Goal: Navigation & Orientation: Understand site structure

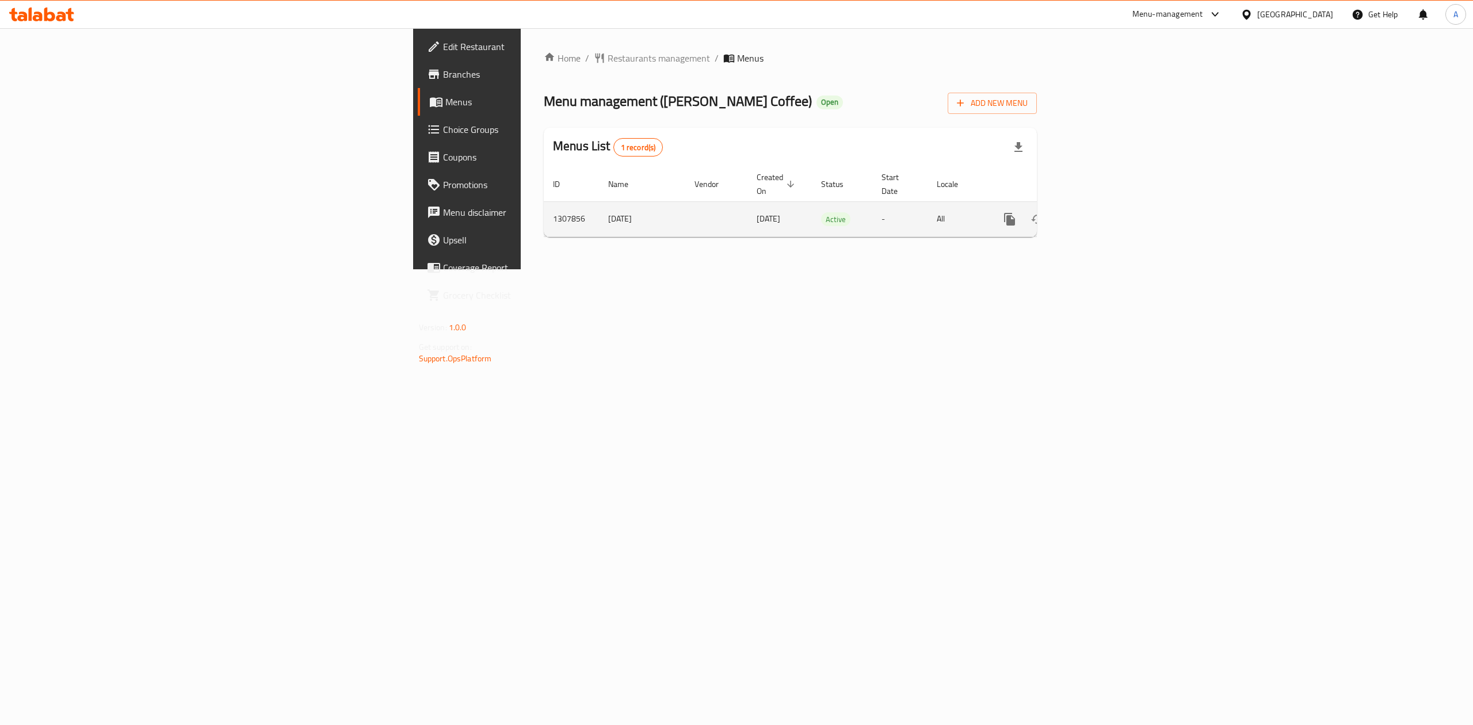
click at [1100, 212] on icon "enhanced table" at bounding box center [1093, 219] width 14 height 14
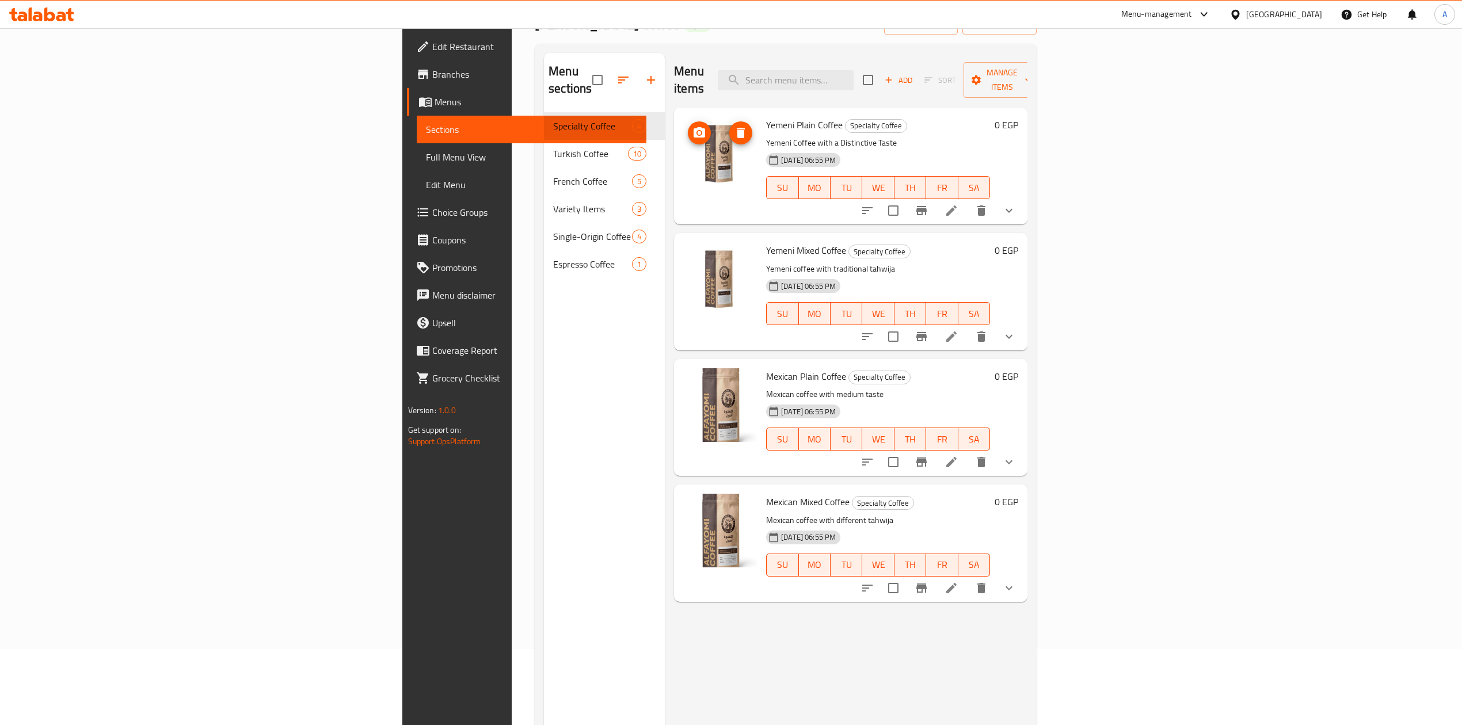
scroll to position [77, 0]
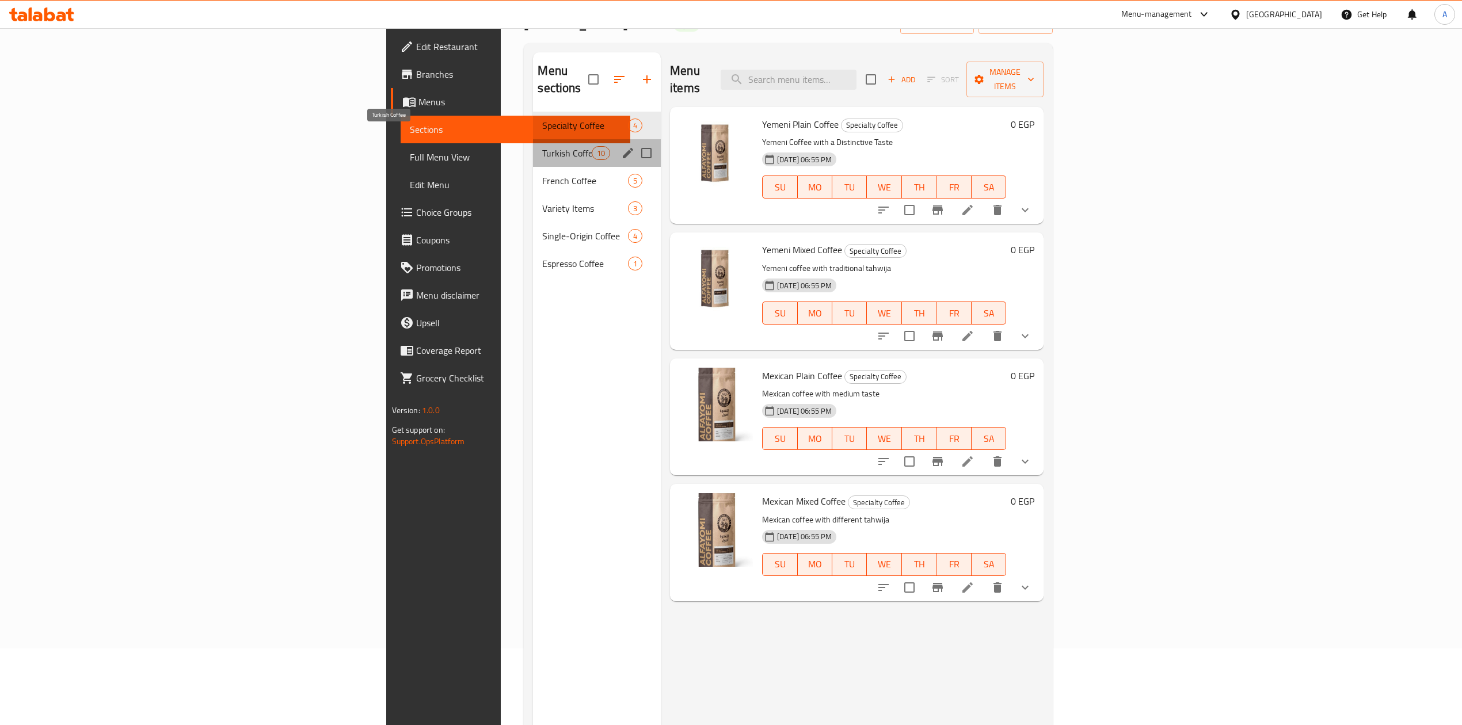
click at [542, 146] on span "Turkish Coffee" at bounding box center [566, 153] width 49 height 14
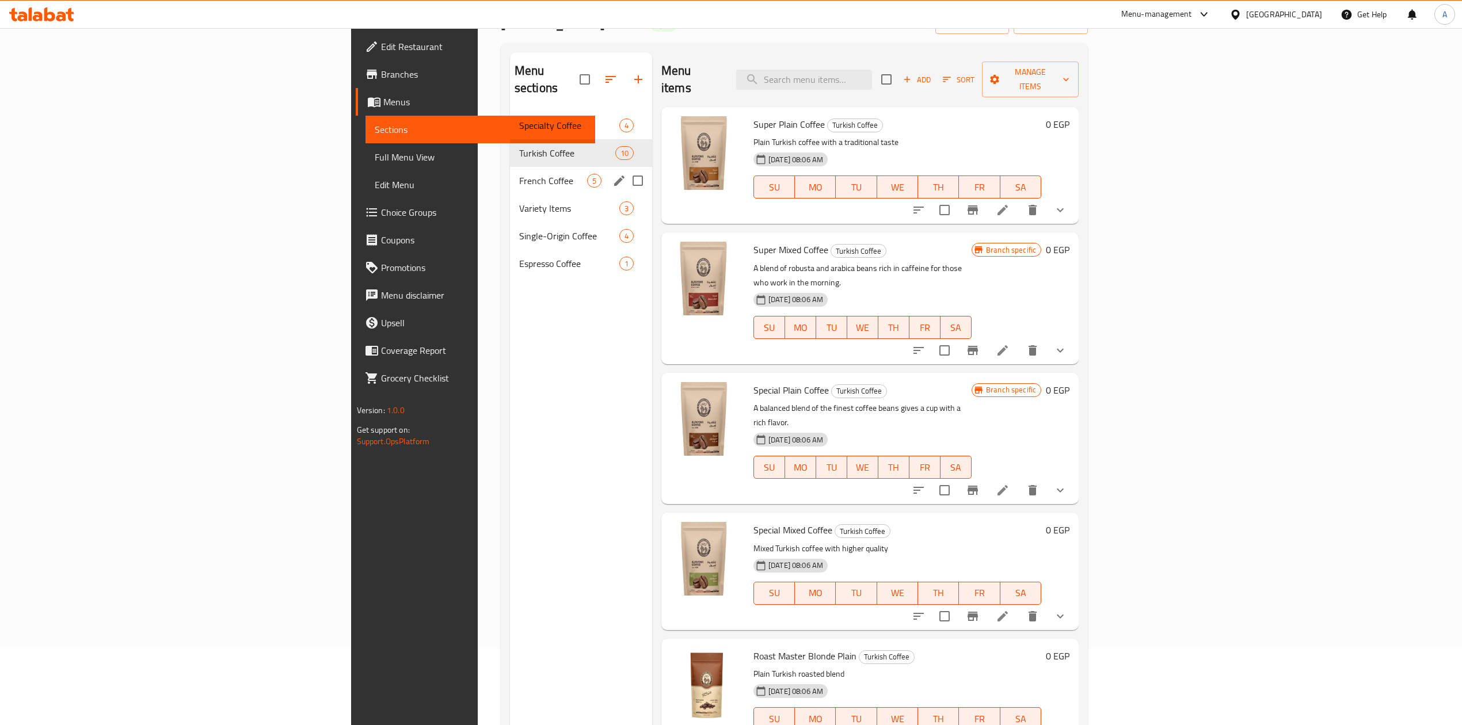
click at [510, 167] on div "French Coffee 5" at bounding box center [581, 181] width 142 height 28
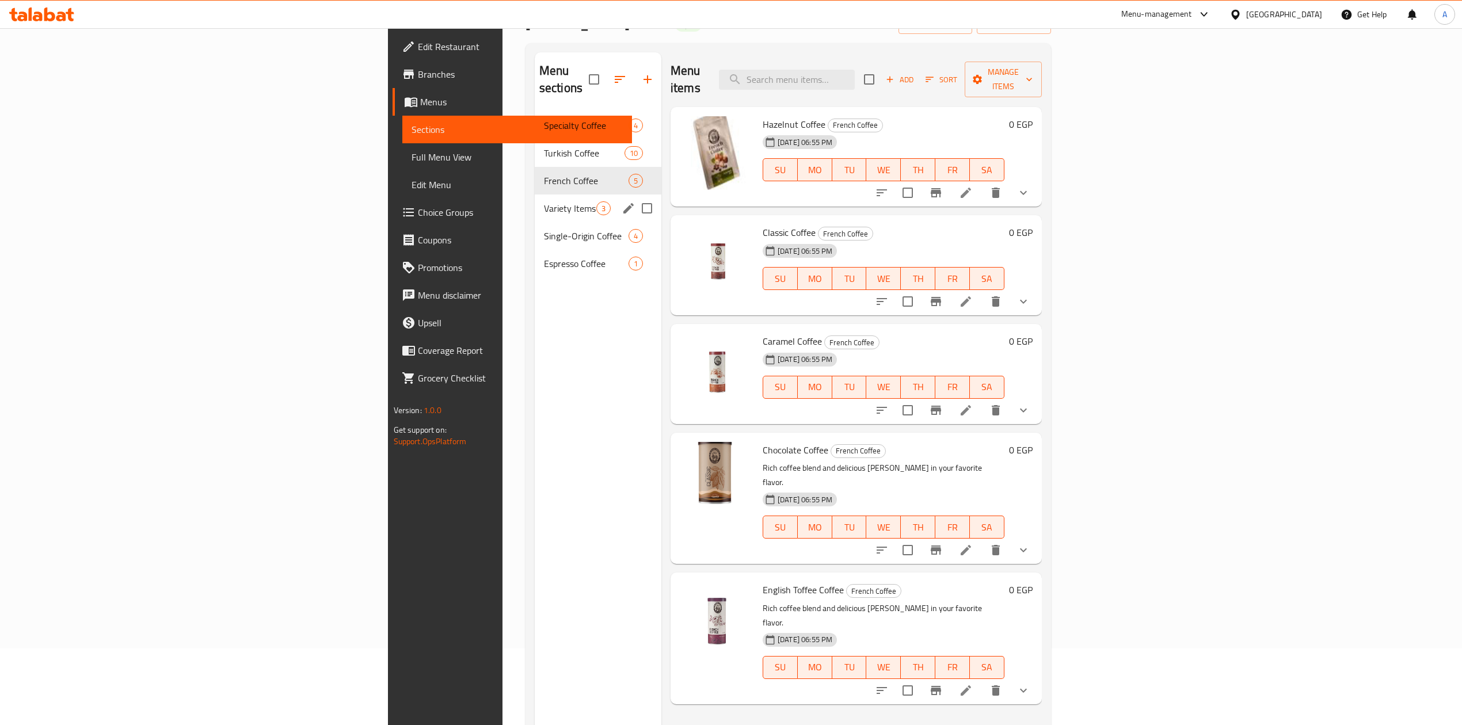
click at [535, 194] on div "Variety Items 3" at bounding box center [598, 208] width 127 height 28
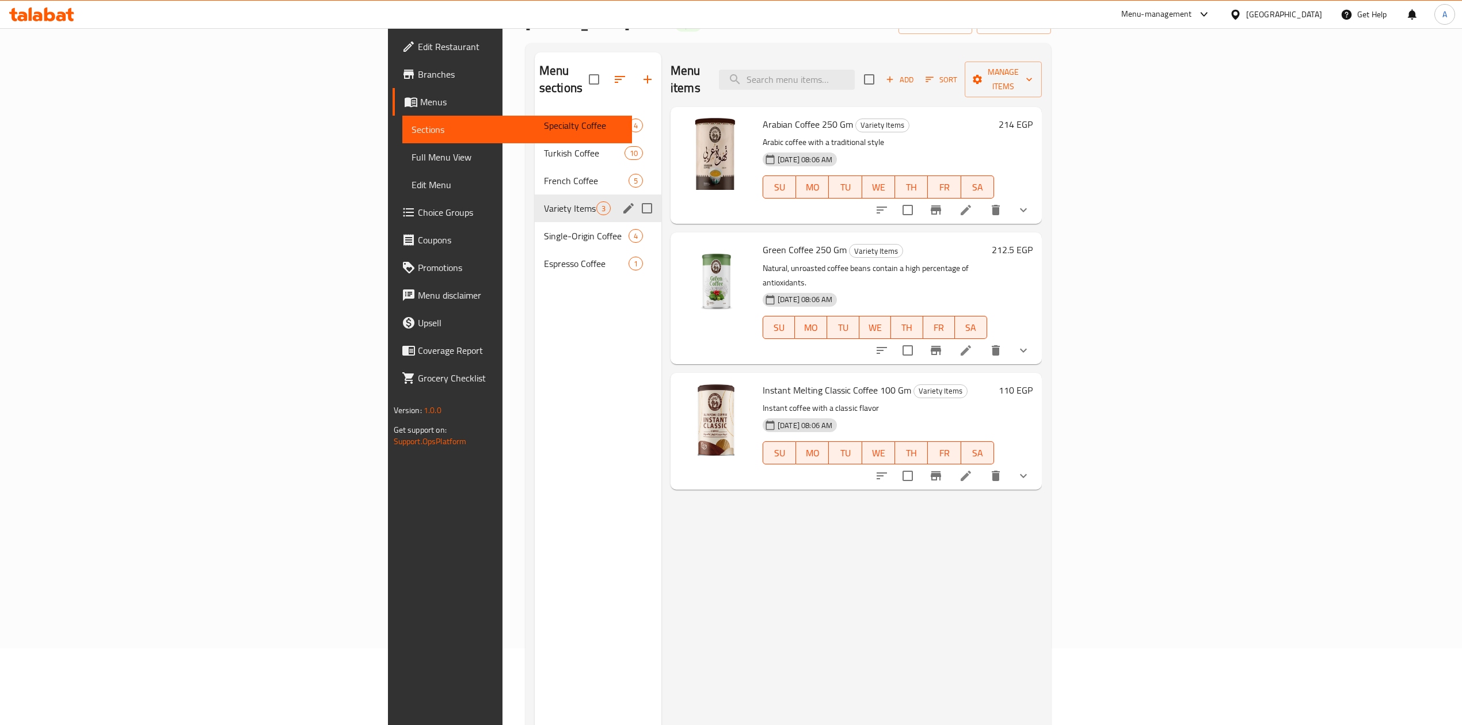
click at [535, 201] on div "Variety Items 3" at bounding box center [598, 208] width 127 height 28
click at [535, 226] on div "Single-Origin Coffee 4" at bounding box center [598, 236] width 127 height 28
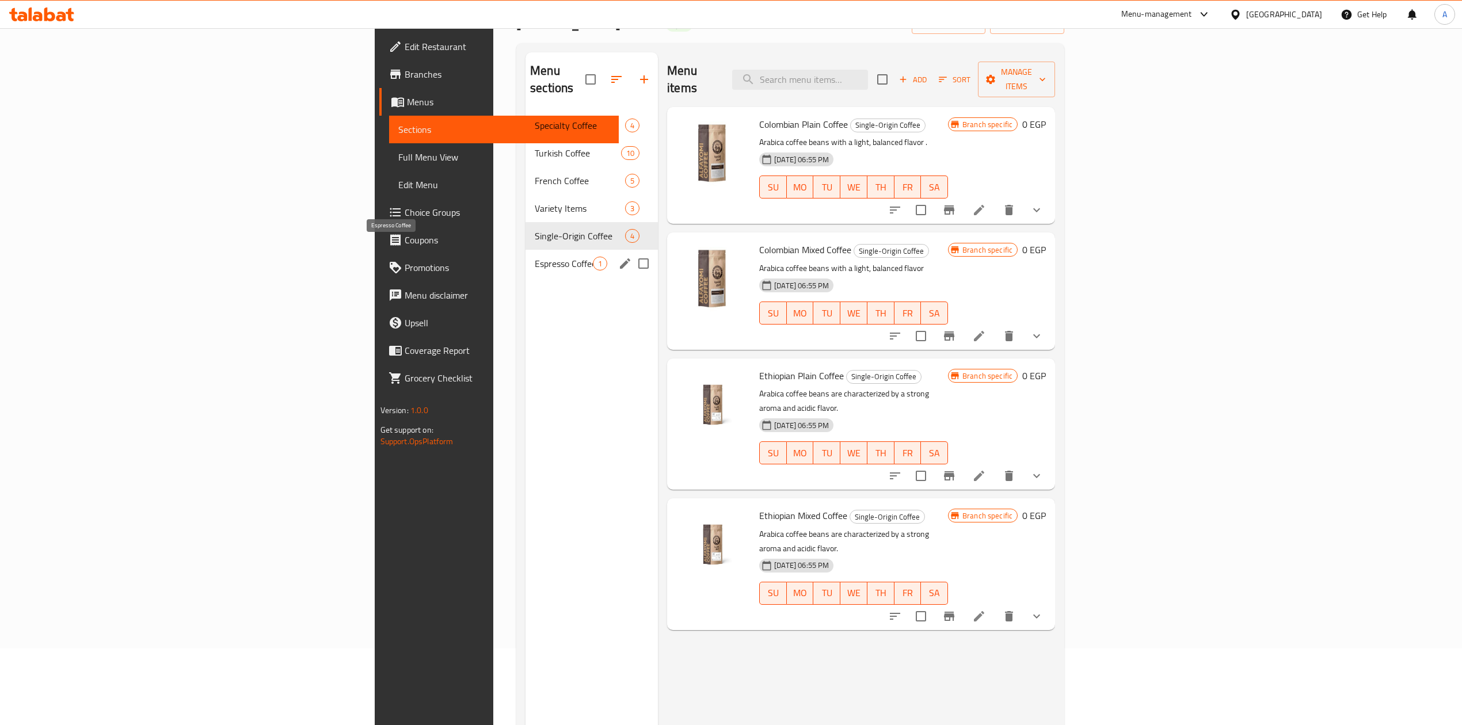
click at [535, 257] on span "Espresso Coffee" at bounding box center [564, 264] width 58 height 14
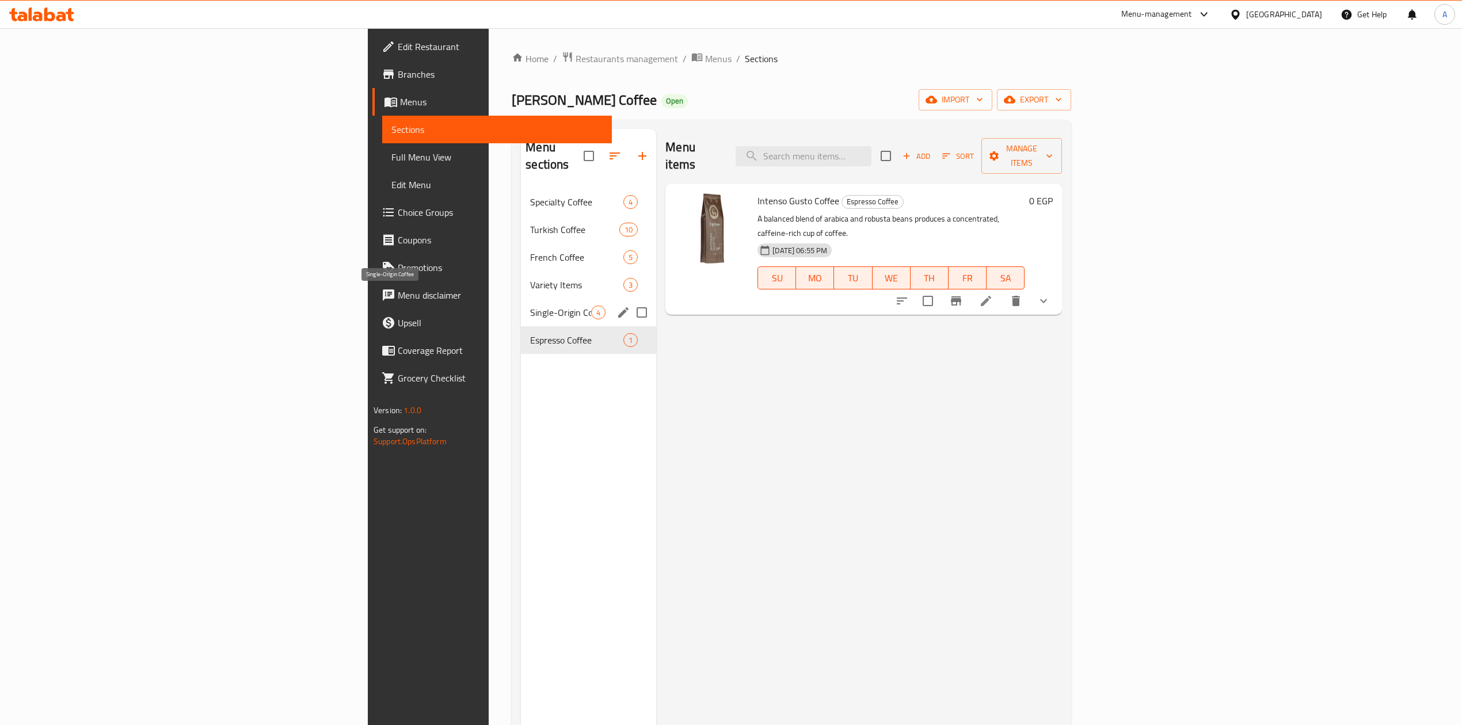
click at [530, 306] on span "Single-Origin Coffee" at bounding box center [560, 313] width 61 height 14
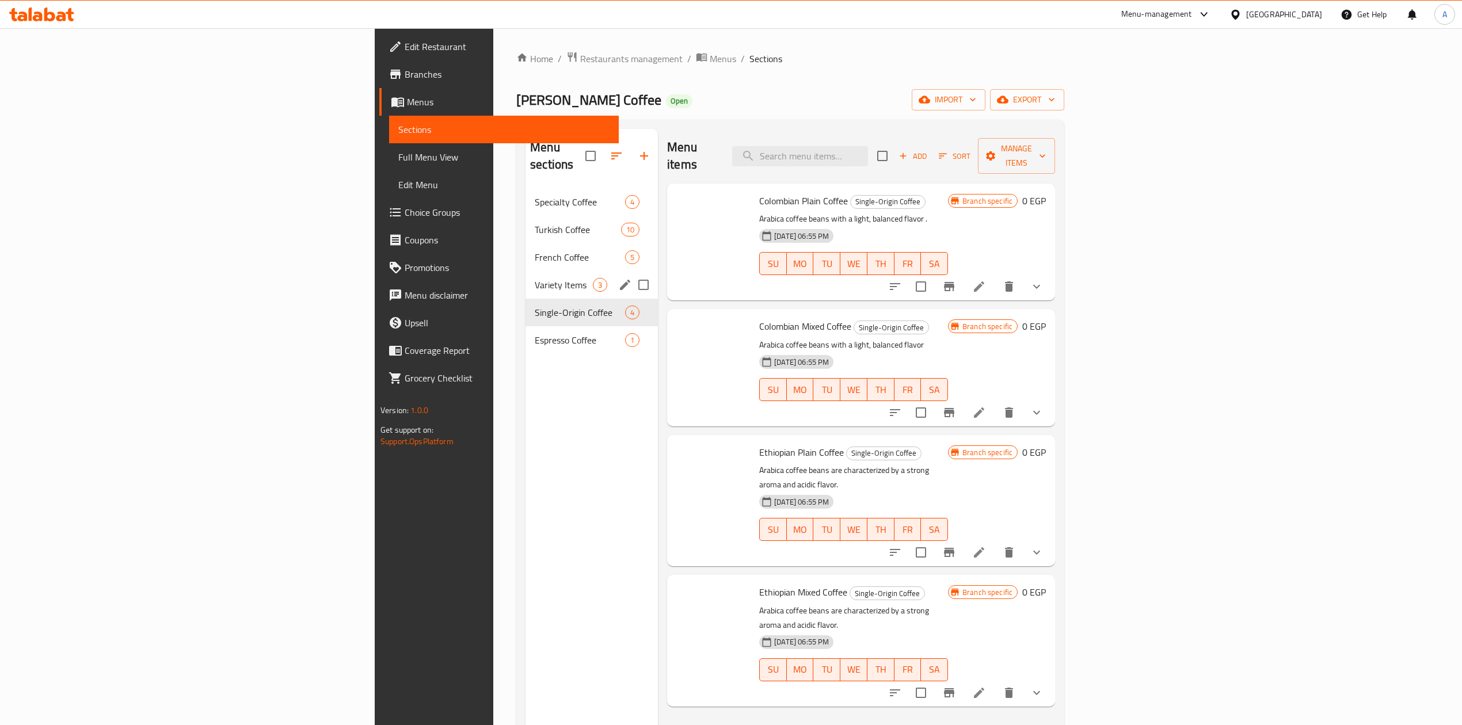
click at [525, 251] on div "French Coffee 5" at bounding box center [591, 257] width 132 height 28
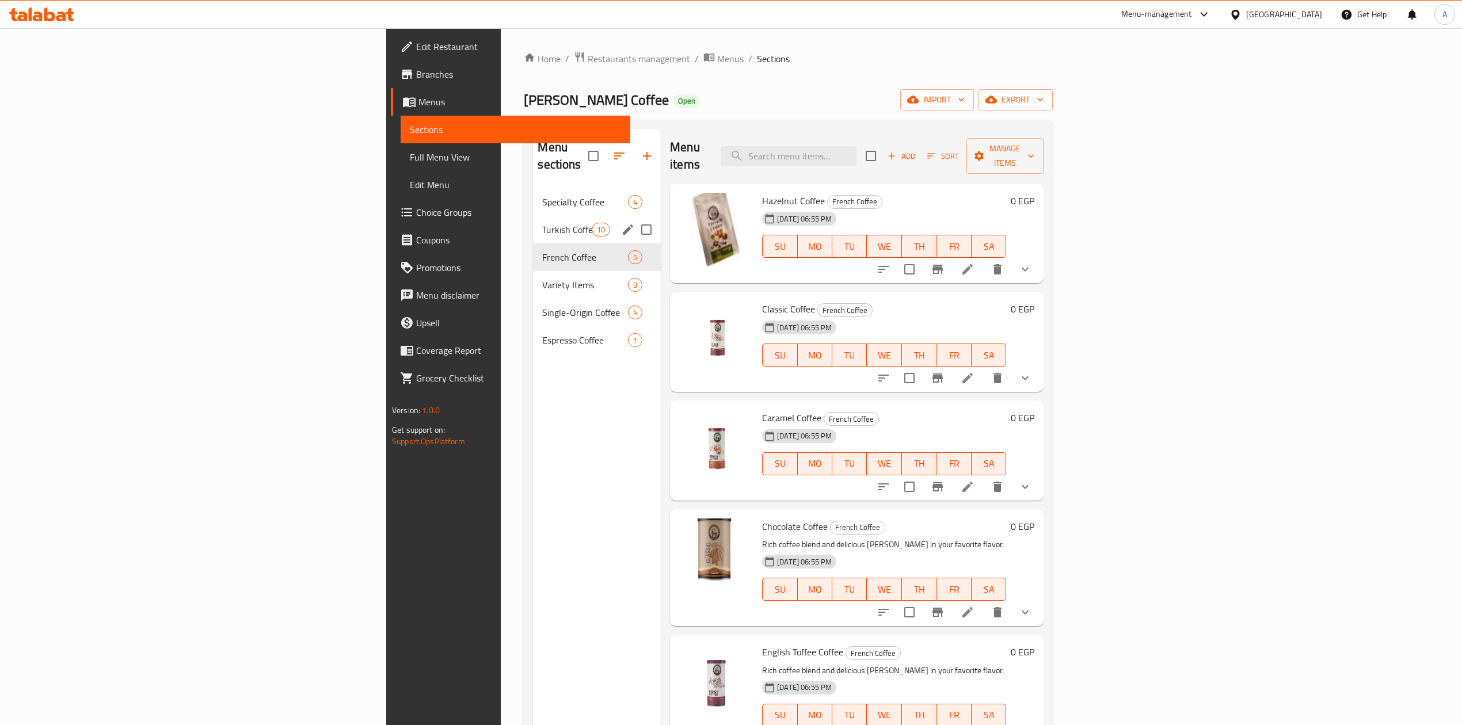
click at [533, 222] on div "Turkish Coffee 10" at bounding box center [597, 230] width 128 height 28
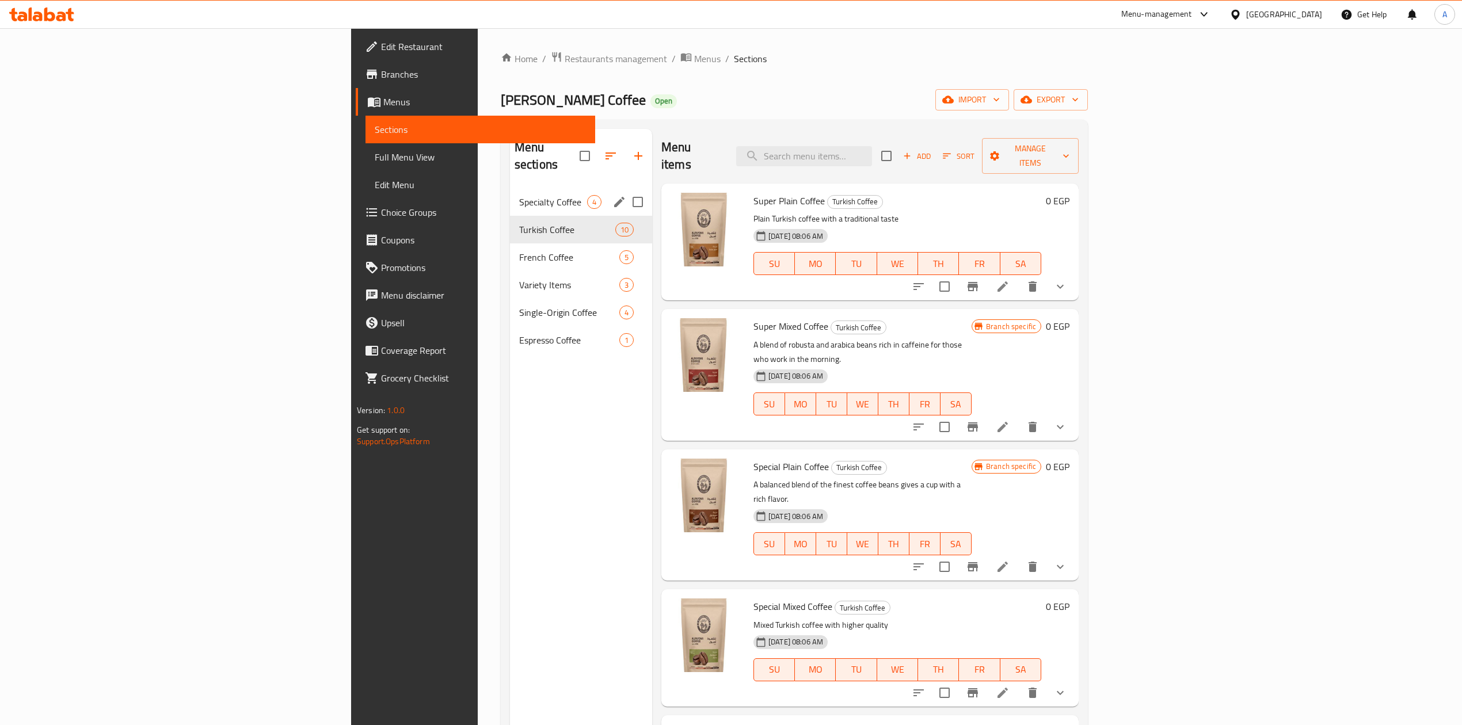
click at [510, 193] on div "Specialty Coffee 4" at bounding box center [581, 202] width 142 height 28
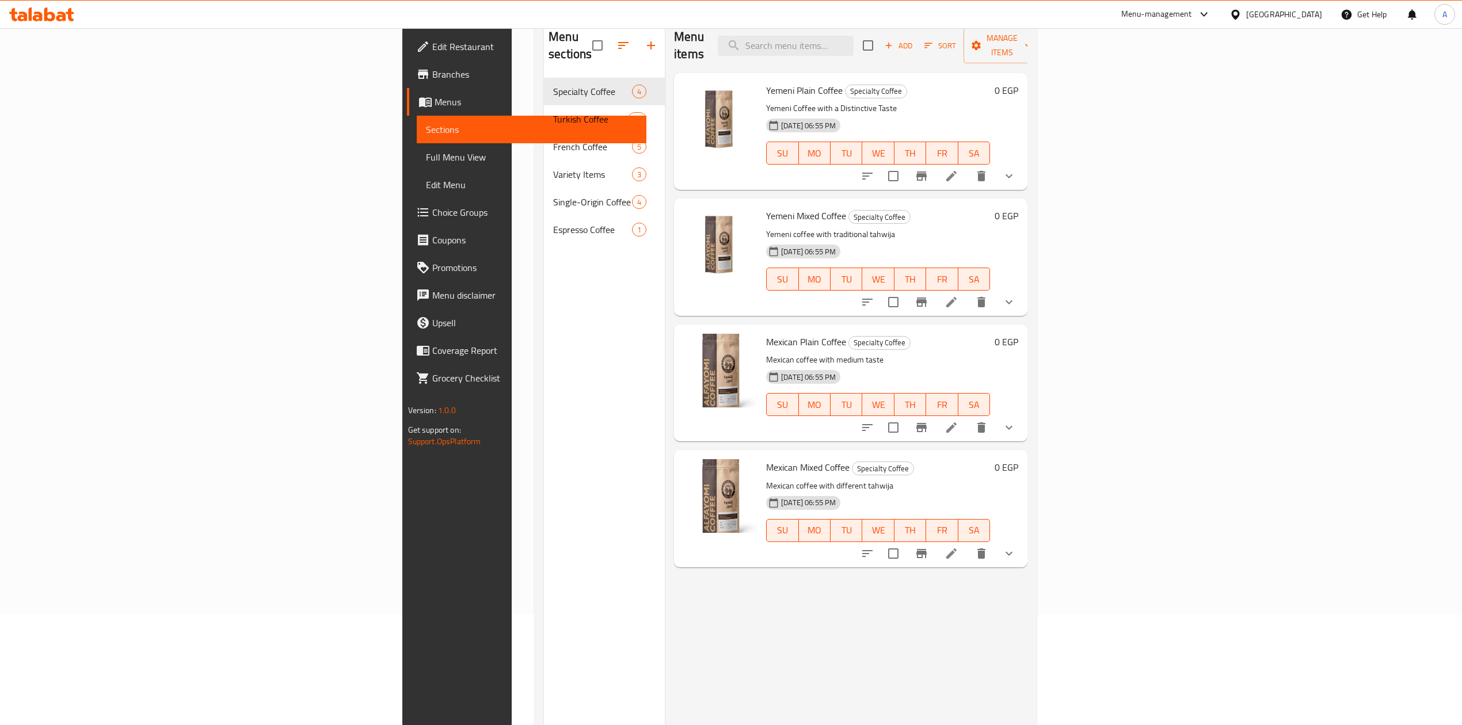
scroll to position [85, 0]
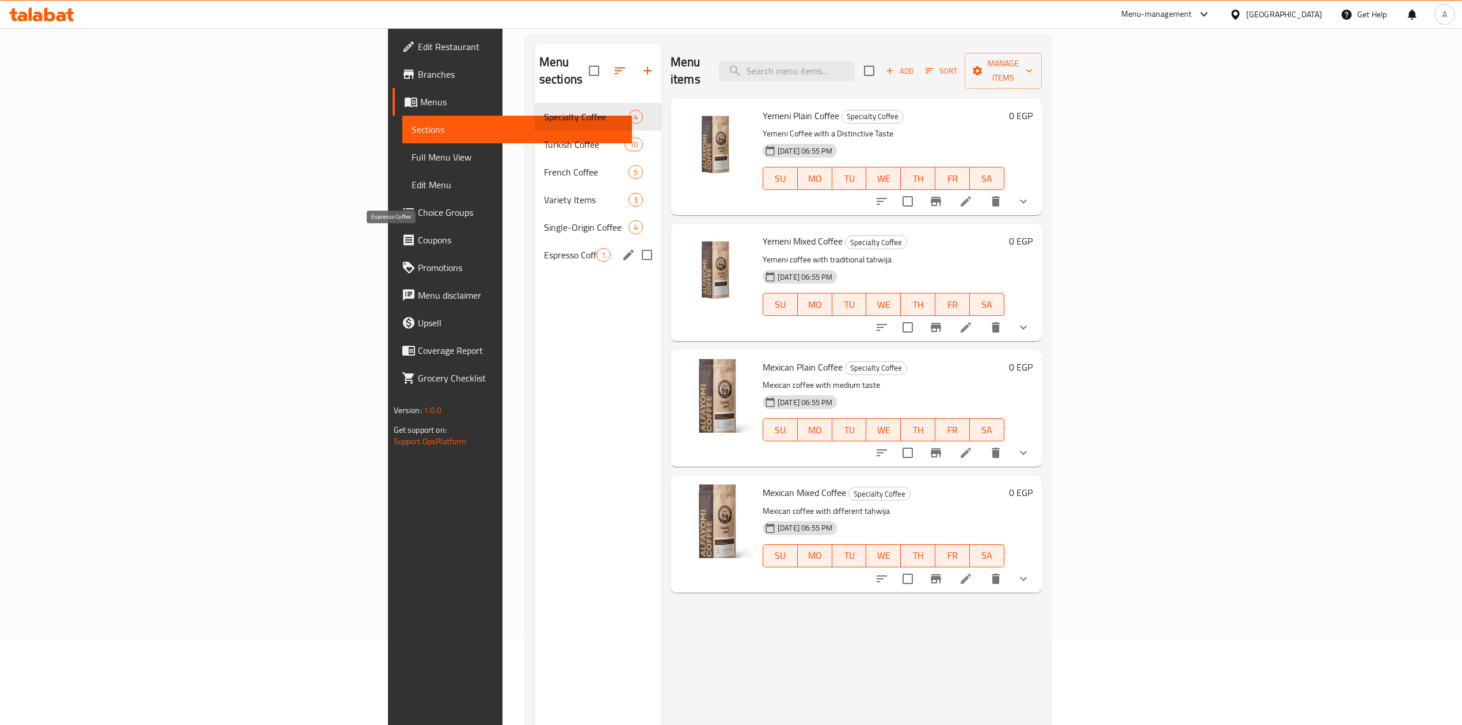
click at [544, 248] on span "Espresso Coffee" at bounding box center [570, 255] width 52 height 14
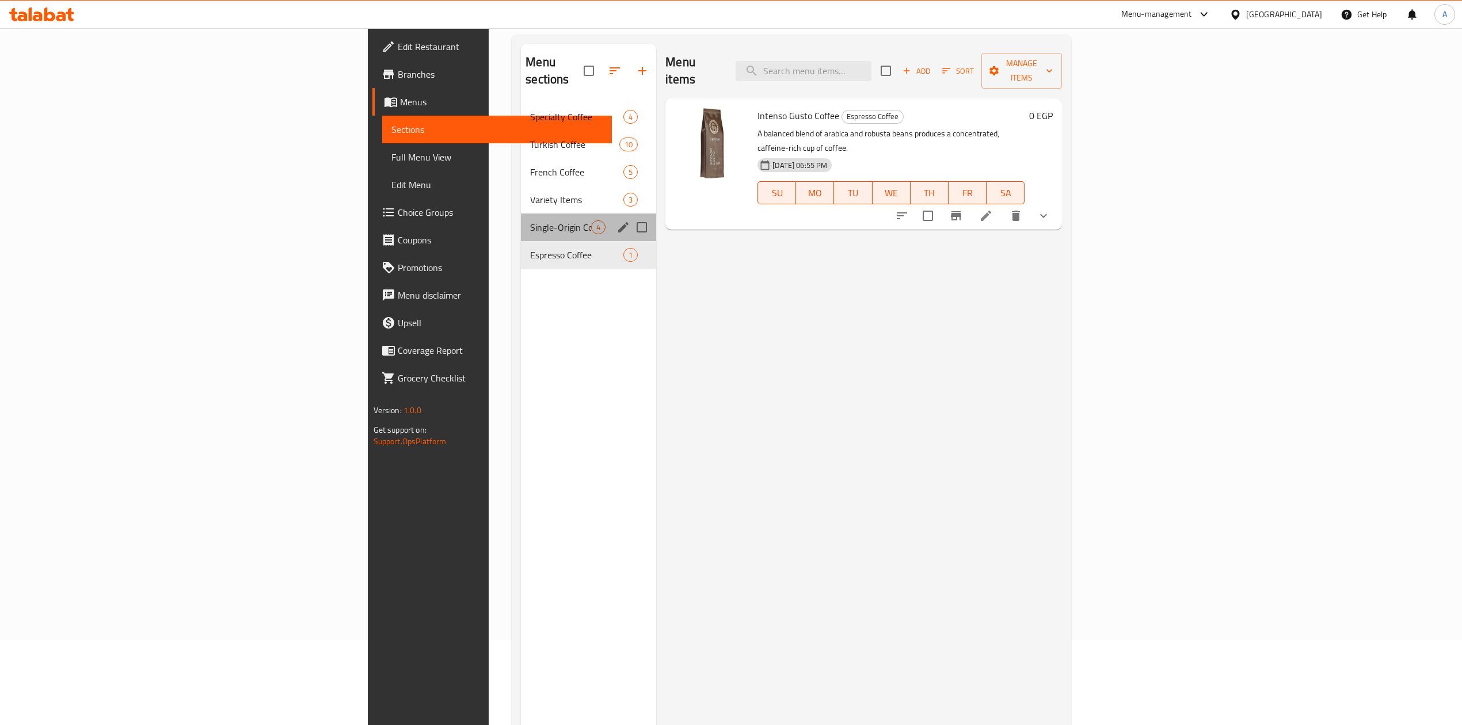
click at [521, 213] on div "Single-Origin Coffee 4" at bounding box center [588, 227] width 135 height 28
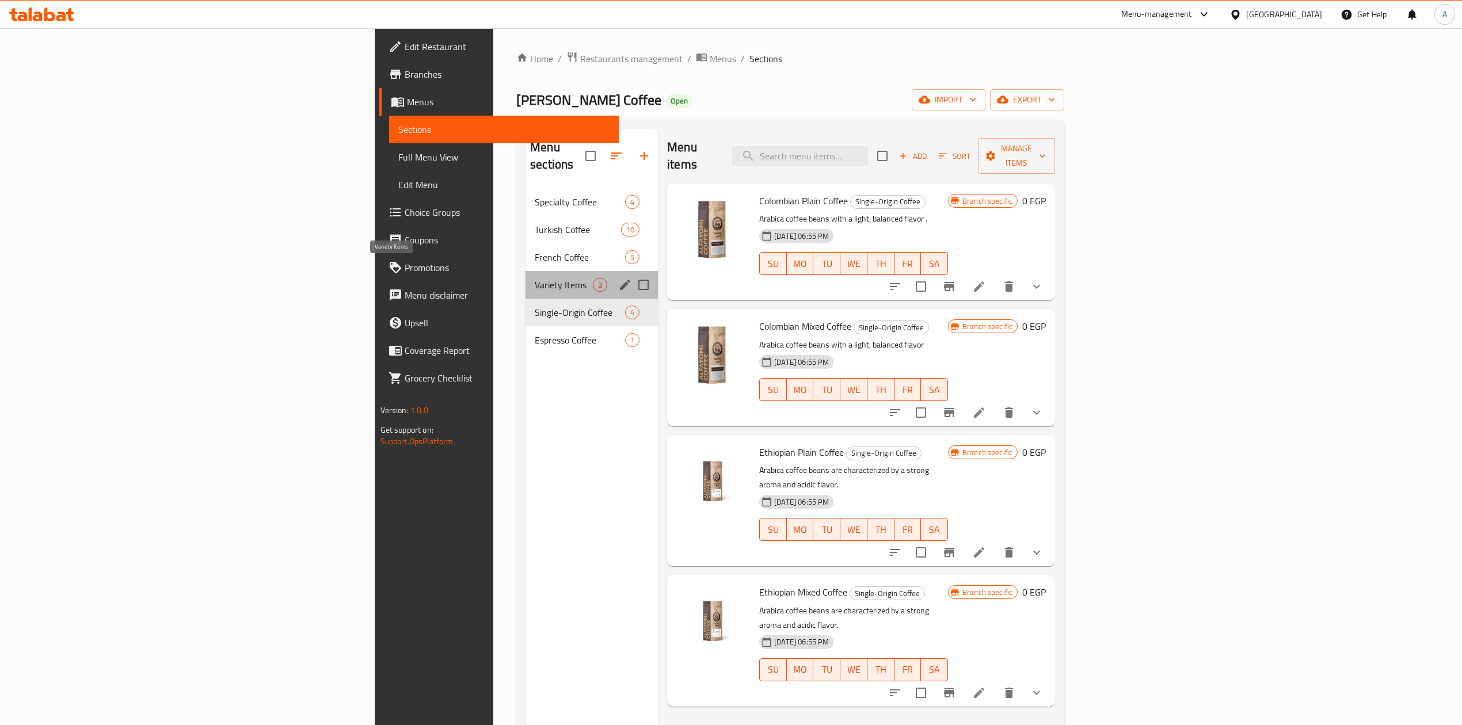
click at [535, 278] on span "Variety Items" at bounding box center [564, 285] width 58 height 14
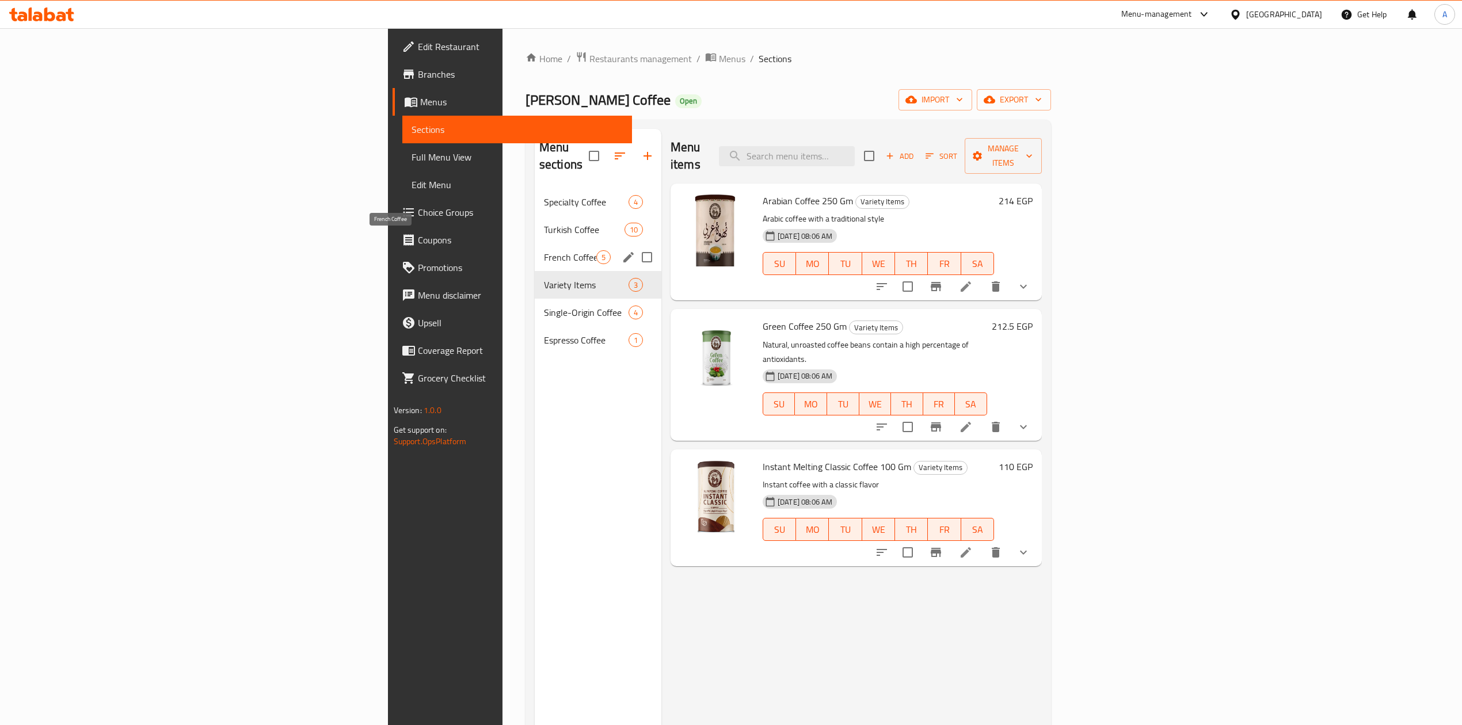
click at [544, 250] on span "French Coffee" at bounding box center [570, 257] width 52 height 14
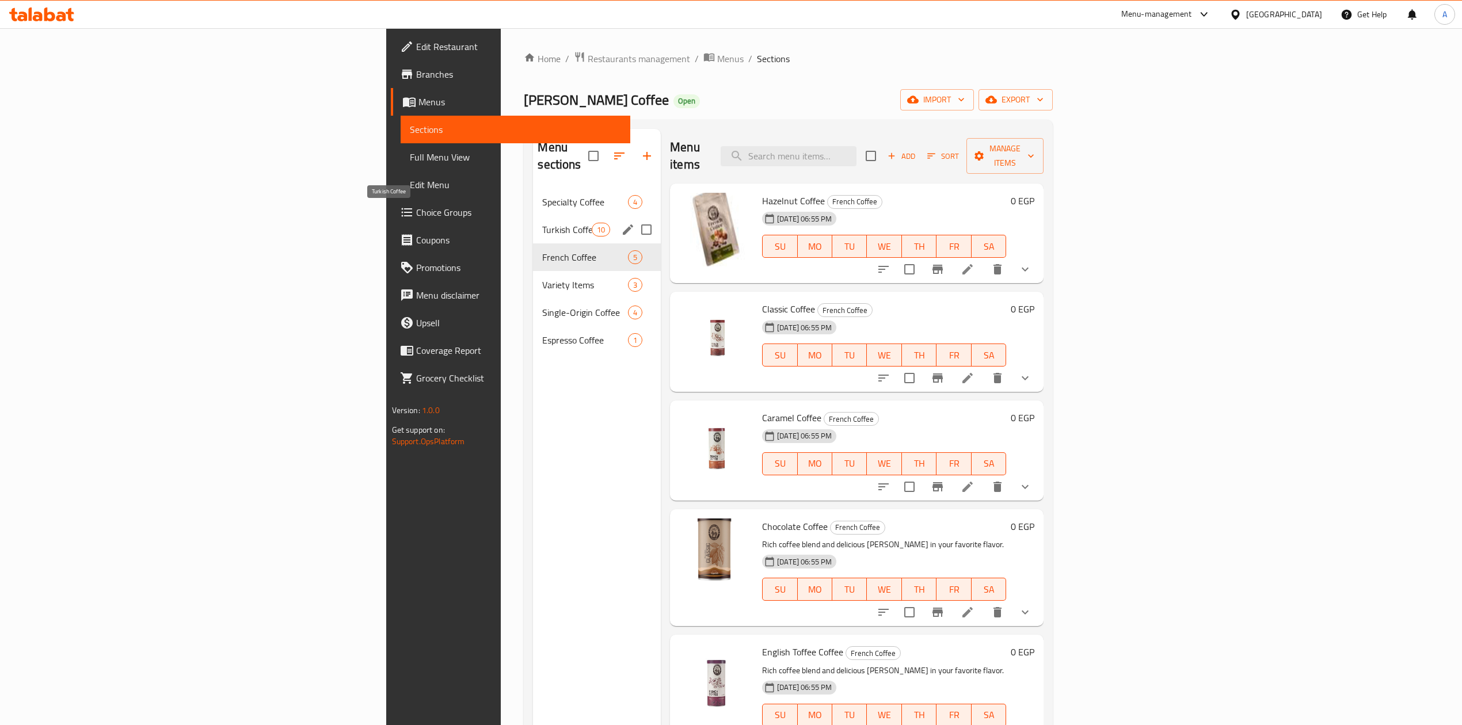
click at [542, 223] on span "Turkish Coffee" at bounding box center [566, 230] width 49 height 14
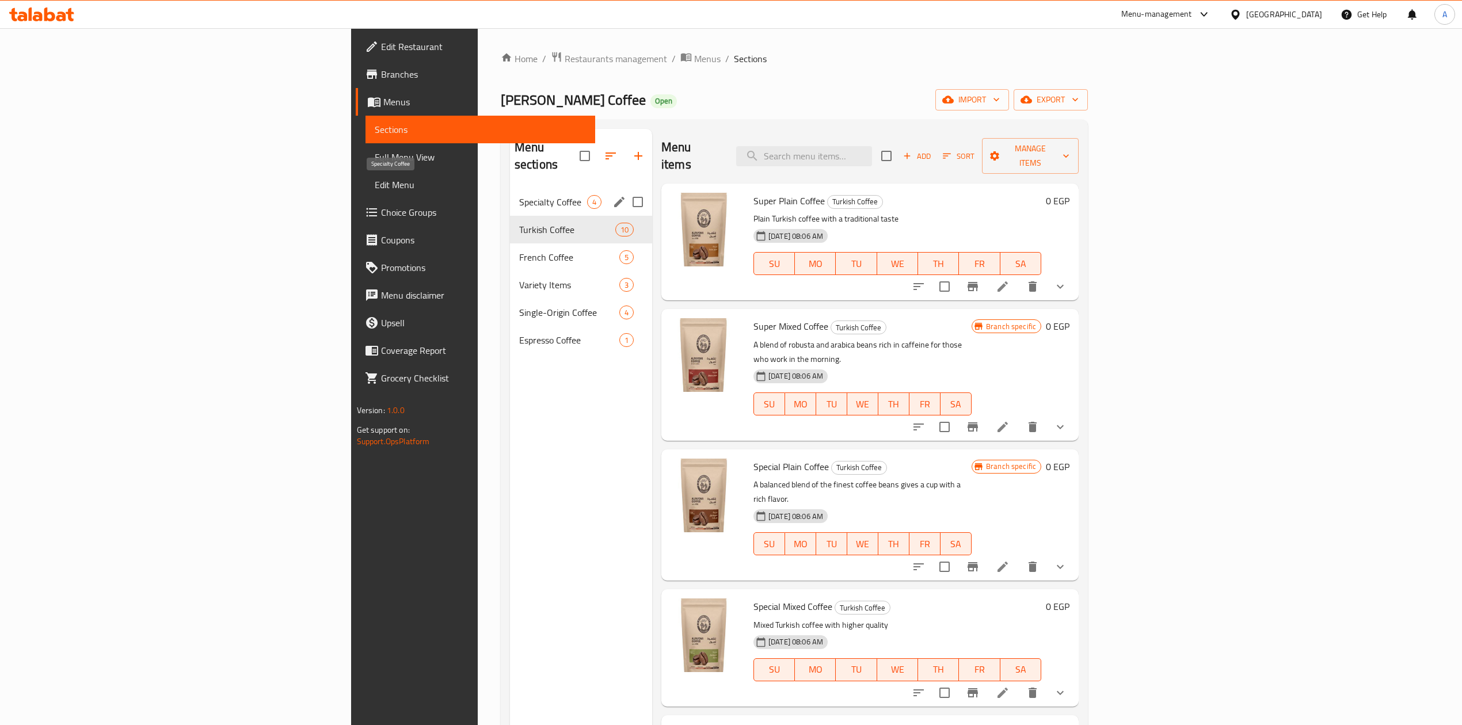
click at [519, 195] on span "Specialty Coffee" at bounding box center [553, 202] width 68 height 14
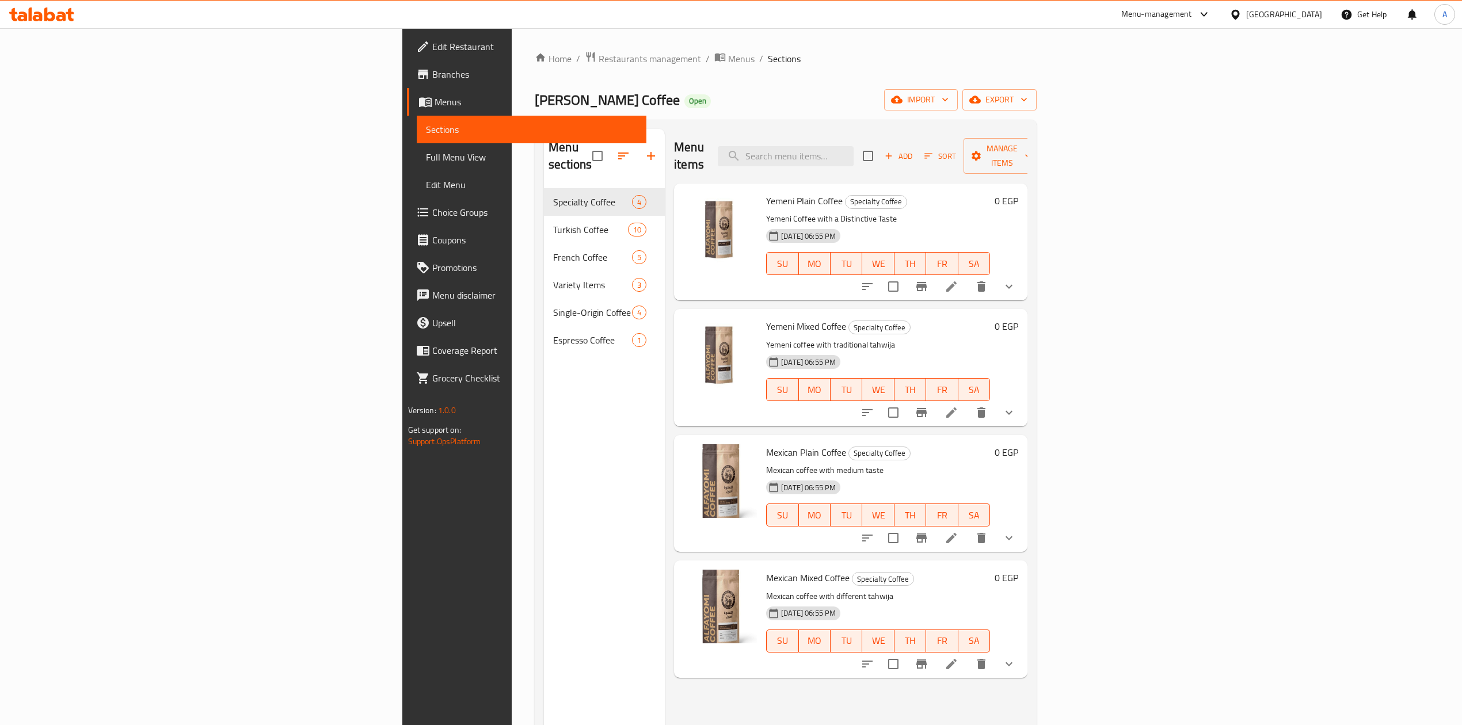
drag, startPoint x: 93, startPoint y: 76, endPoint x: 159, endPoint y: 90, distance: 67.7
click at [432, 76] on span "Branches" at bounding box center [534, 74] width 205 height 14
